Goal: Information Seeking & Learning: Learn about a topic

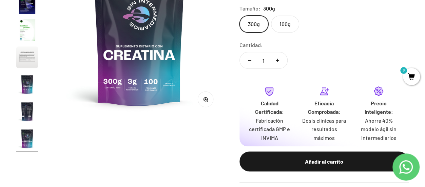
scroll to position [68, 0]
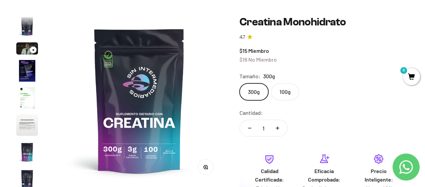
click at [281, 88] on label "100g" at bounding box center [285, 91] width 28 height 17
click at [239, 83] on input "100g" at bounding box center [239, 83] width 0 height 0
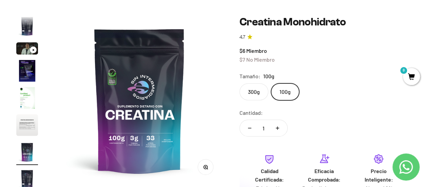
click at [255, 92] on label "300g" at bounding box center [253, 91] width 29 height 17
click at [239, 83] on input "300g" at bounding box center [239, 83] width 0 height 0
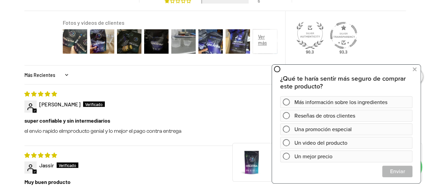
scroll to position [543, 0]
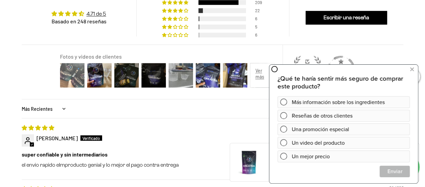
click at [65, 74] on img at bounding box center [72, 75] width 27 height 27
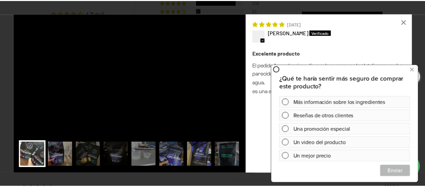
scroll to position [0, 1383]
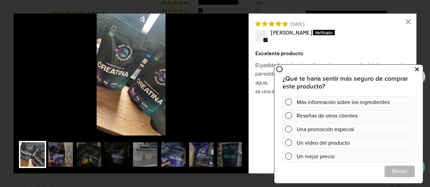
click at [417, 70] on icon at bounding box center [417, 69] width 4 height 9
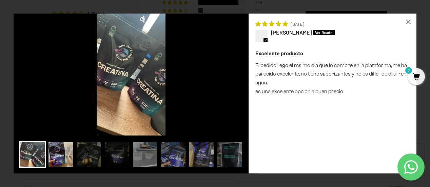
click at [61, 155] on img at bounding box center [60, 154] width 27 height 27
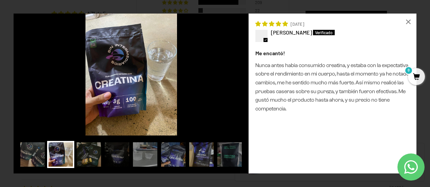
click at [86, 160] on img at bounding box center [88, 154] width 27 height 27
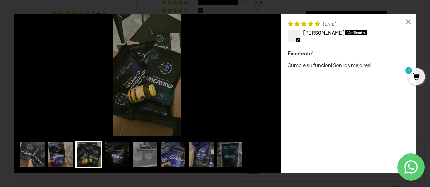
click at [122, 156] on img at bounding box center [116, 154] width 27 height 27
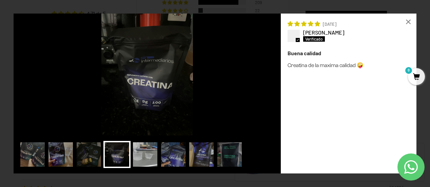
click at [141, 155] on img at bounding box center [145, 154] width 27 height 27
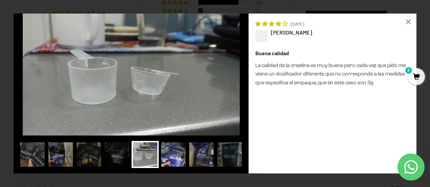
click at [169, 156] on img at bounding box center [173, 154] width 27 height 27
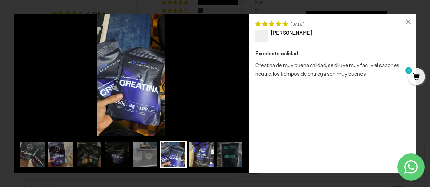
click at [199, 158] on img at bounding box center [201, 154] width 27 height 27
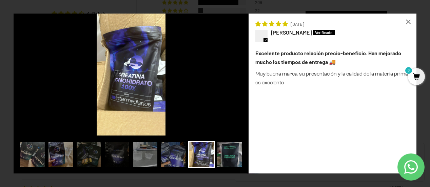
click at [221, 153] on img at bounding box center [229, 154] width 27 height 27
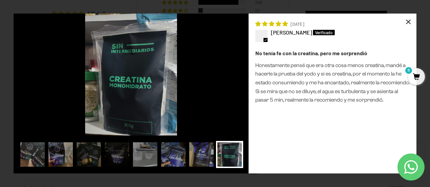
click at [408, 20] on div "×" at bounding box center [408, 22] width 16 height 16
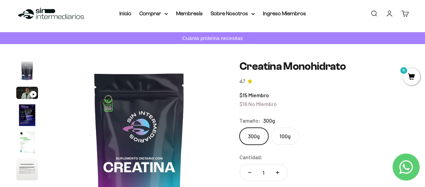
scroll to position [34, 0]
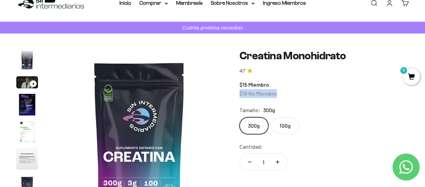
drag, startPoint x: 240, startPoint y: 92, endPoint x: 278, endPoint y: 91, distance: 38.7
click at [278, 91] on div "$15 Miembro $16 No Miembro" at bounding box center [323, 88] width 169 height 17
click at [291, 91] on div "$15 Miembro $16 No Miembro" at bounding box center [323, 88] width 169 height 17
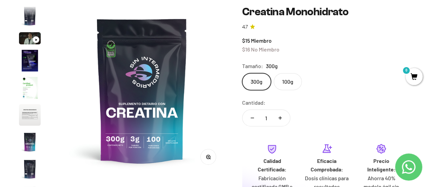
scroll to position [68, 0]
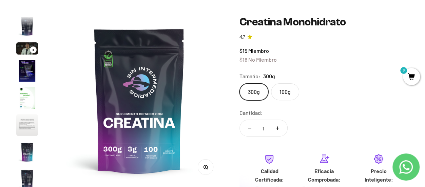
click at [406, 77] on span "0" at bounding box center [411, 76] width 17 height 17
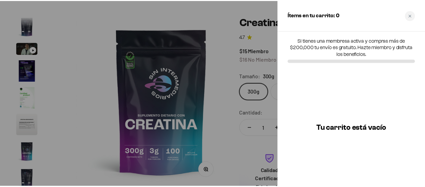
scroll to position [0, 1405]
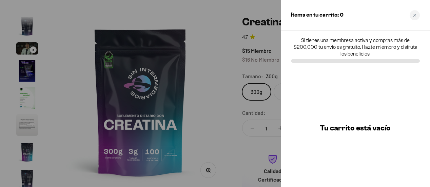
click at [358, 129] on h3 "Tu carrito está vacío" at bounding box center [355, 128] width 71 height 7
click at [250, 43] on div at bounding box center [215, 93] width 430 height 187
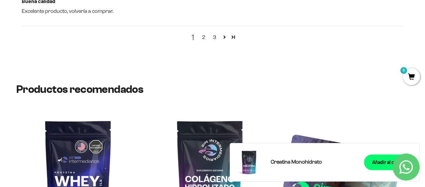
scroll to position [949, 0]
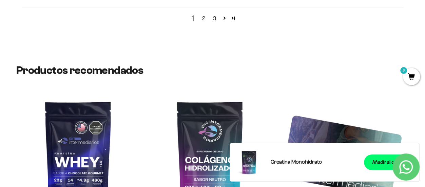
click at [403, 166] on icon "Contact us on WhatsApp" at bounding box center [406, 167] width 14 height 14
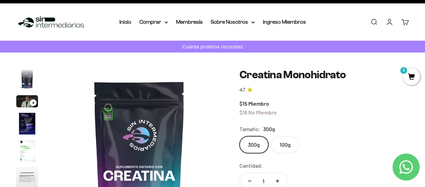
scroll to position [0, 0]
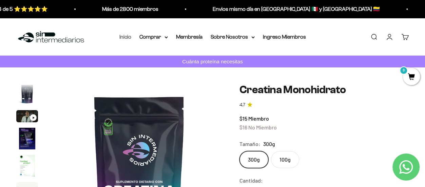
click at [124, 39] on link "Inicio" at bounding box center [125, 37] width 12 height 6
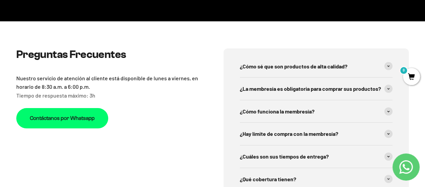
scroll to position [1322, 0]
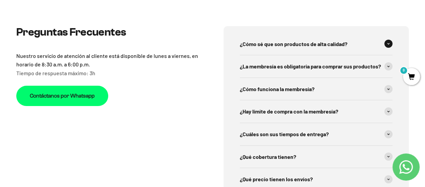
click at [327, 41] on span "¿Cómo sé que son productos de alta calidad?" at bounding box center [293, 44] width 107 height 9
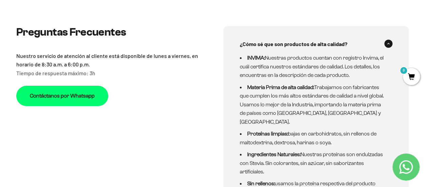
click at [327, 41] on span "¿Cómo sé que son productos de alta calidad?" at bounding box center [293, 44] width 107 height 9
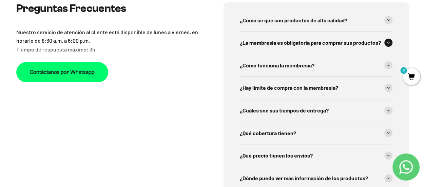
scroll to position [1356, 0]
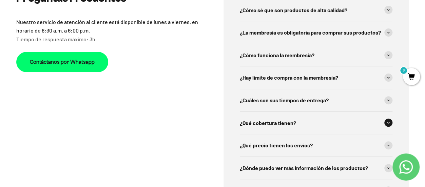
click at [261, 127] on span "¿Qué cobertura tienen?" at bounding box center [268, 123] width 56 height 9
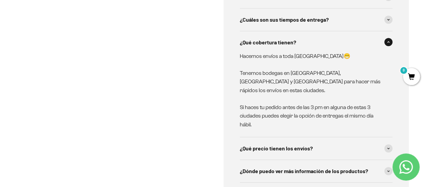
scroll to position [1458, 0]
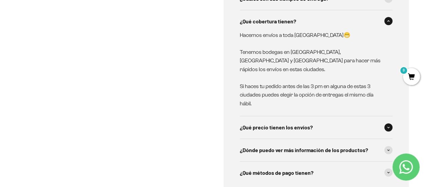
click at [294, 129] on span "¿Qué precio tienen los envíos?" at bounding box center [276, 127] width 73 height 9
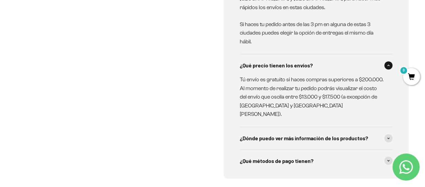
scroll to position [1492, 0]
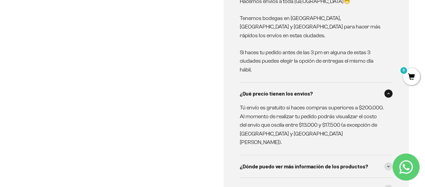
click at [287, 94] on span "¿Qué precio tienen los envíos?" at bounding box center [276, 93] width 73 height 9
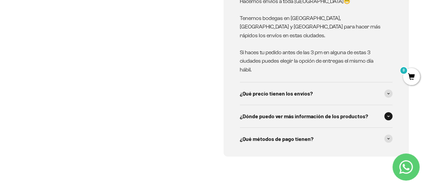
click at [297, 116] on span "¿Dónde puedo ver más información de los productos?" at bounding box center [304, 116] width 128 height 9
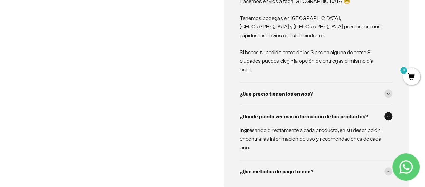
click at [297, 116] on span "¿Dónde puedo ver más información de los productos?" at bounding box center [304, 116] width 128 height 9
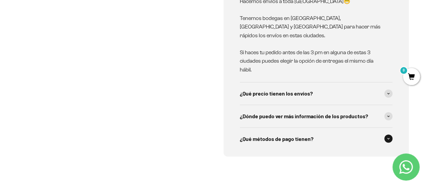
click at [291, 138] on span "¿Qué métodos de pago tienen?" at bounding box center [277, 139] width 74 height 9
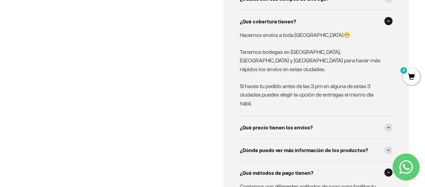
scroll to position [1526, 0]
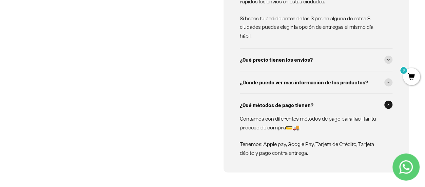
click at [290, 102] on span "¿Qué métodos de pago tienen?" at bounding box center [277, 105] width 74 height 9
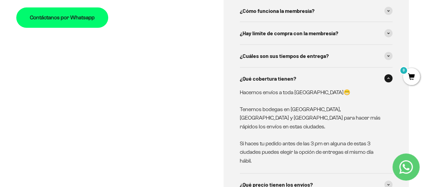
scroll to position [1390, 0]
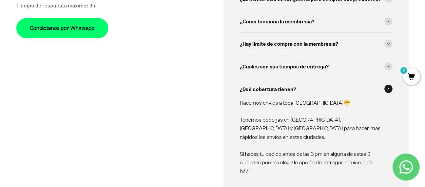
click at [284, 94] on span "¿Qué cobertura tienen?" at bounding box center [268, 89] width 56 height 9
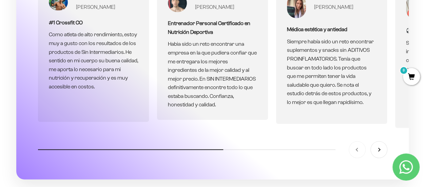
scroll to position [882, 0]
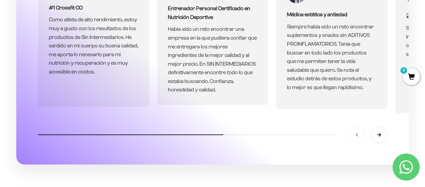
click at [379, 139] on button "Siguiente" at bounding box center [379, 135] width 16 height 16
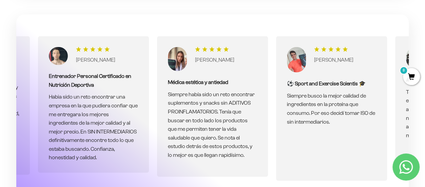
scroll to position [848, 0]
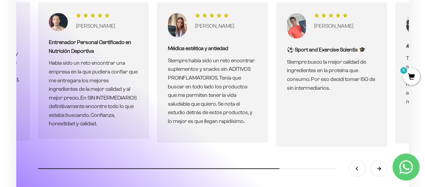
click at [376, 167] on button "Siguiente" at bounding box center [379, 169] width 16 height 16
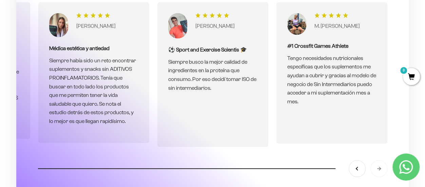
scroll to position [0, 238]
click at [376, 167] on div "Anterior Siguiente" at bounding box center [368, 169] width 38 height 16
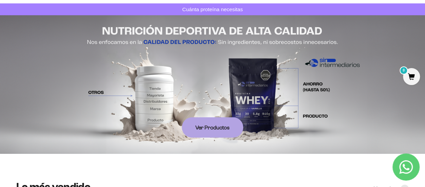
scroll to position [34, 0]
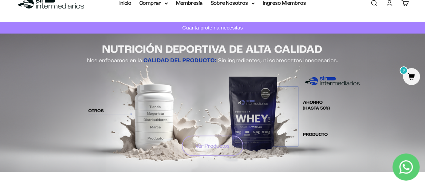
click at [232, 148] on link "Ver Productos" at bounding box center [212, 146] width 61 height 20
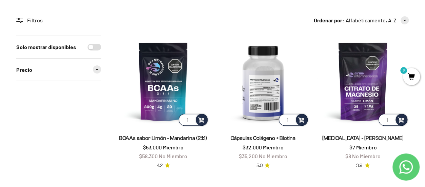
click at [265, 95] on img at bounding box center [263, 82] width 92 height 92
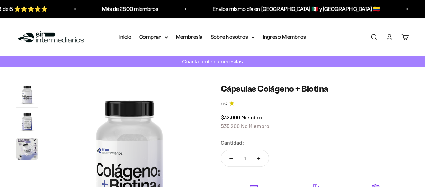
scroll to position [102, 0]
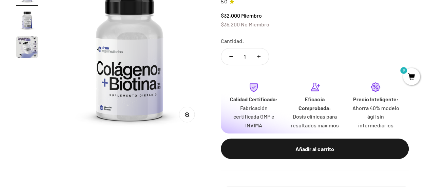
click at [22, 23] on img "Ir al artículo 2" at bounding box center [27, 20] width 22 height 22
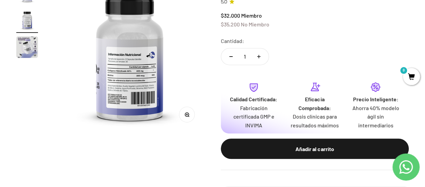
scroll to position [0, 154]
click at [126, 85] on img at bounding box center [130, 57] width 150 height 150
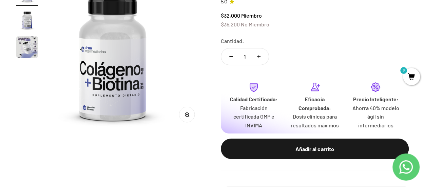
scroll to position [0, 0]
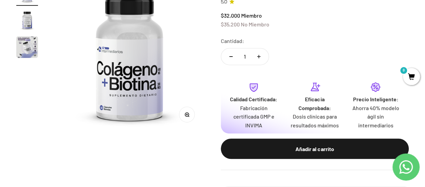
click at [27, 21] on img "Ir al artículo 2" at bounding box center [27, 20] width 22 height 22
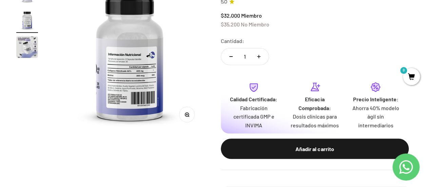
scroll to position [34, 0]
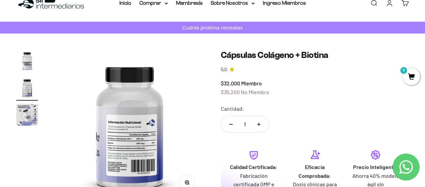
click at [128, 20] on div "Menú Buscar Inicio Comprar Proteínas Ver Todos Whey Iso Vegan Pancakes Pre-Entr…" at bounding box center [212, 3] width 425 height 38
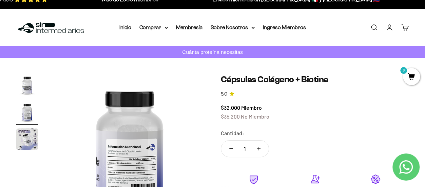
scroll to position [0, 0]
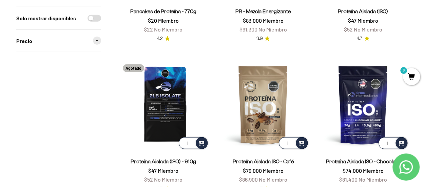
scroll to position [814, 0]
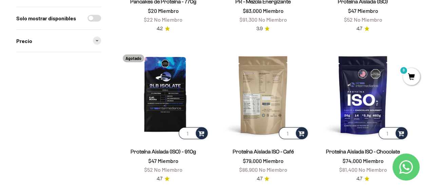
click at [244, 105] on img at bounding box center [263, 95] width 92 height 92
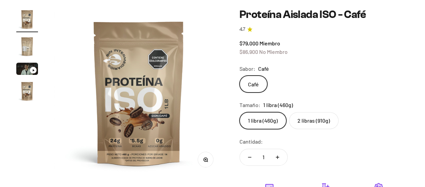
scroll to position [34, 0]
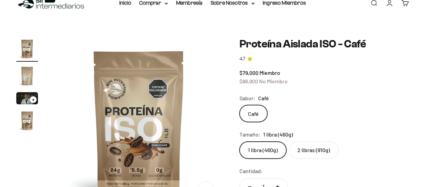
click at [22, 72] on img "Ir al artículo 2" at bounding box center [27, 76] width 22 height 22
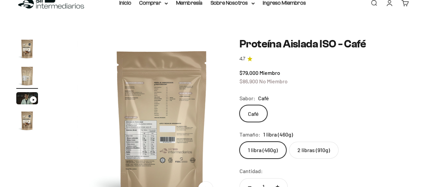
scroll to position [0, 173]
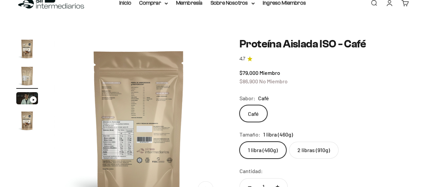
click at [151, 137] on img at bounding box center [138, 122] width 169 height 169
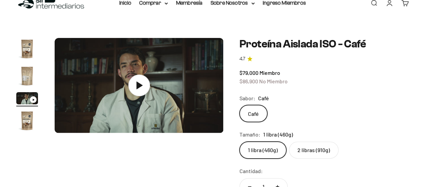
click at [27, 69] on img "Ir al artículo 2" at bounding box center [27, 76] width 22 height 22
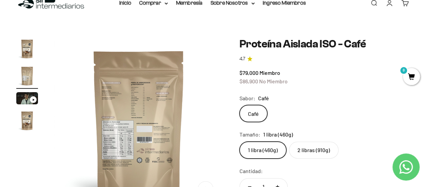
click at [68, 34] on div "Zoom Ir al artículo 1 Ir al artículo 2 Ir al artículo 3 Ir al artículo 4 Proteí…" at bounding box center [212, 185] width 425 height 327
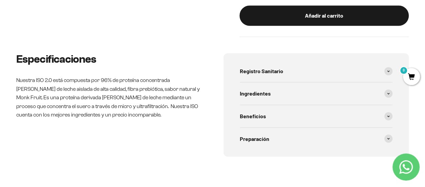
scroll to position [305, 0]
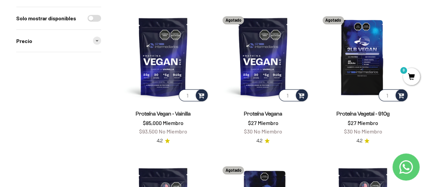
scroll to position [1189, 0]
